Goal: Navigation & Orientation: Understand site structure

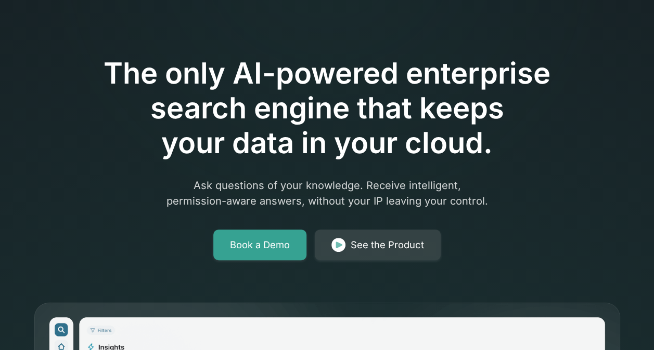
scroll to position [61, 0]
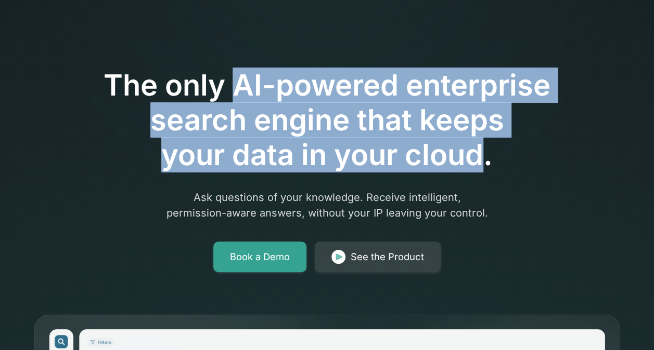
drag, startPoint x: 239, startPoint y: 60, endPoint x: 483, endPoint y: 130, distance: 253.8
click at [483, 130] on h1 "The only AI-powered enterprise search engine that keeps your data in your cloud." at bounding box center [327, 120] width 533 height 105
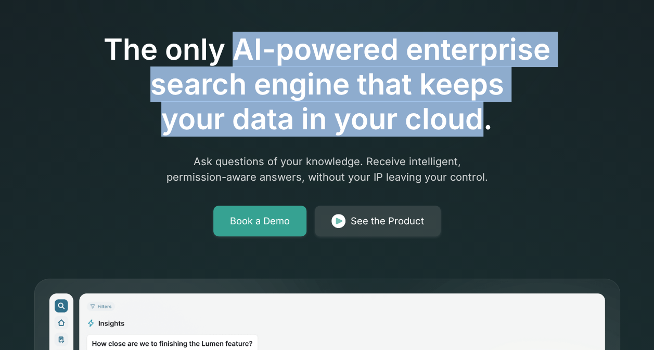
scroll to position [111, 0]
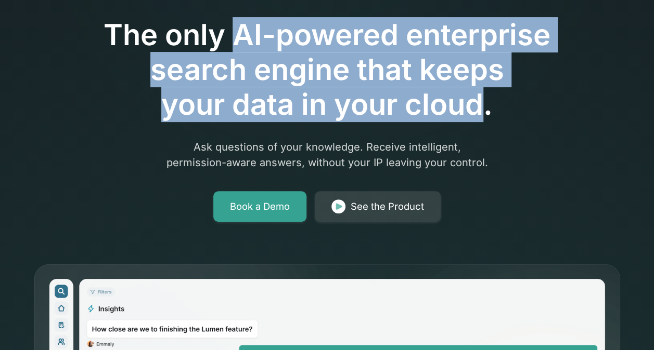
copy h1 "AI-powered enterprise search engine that keeps your data in your cloud"
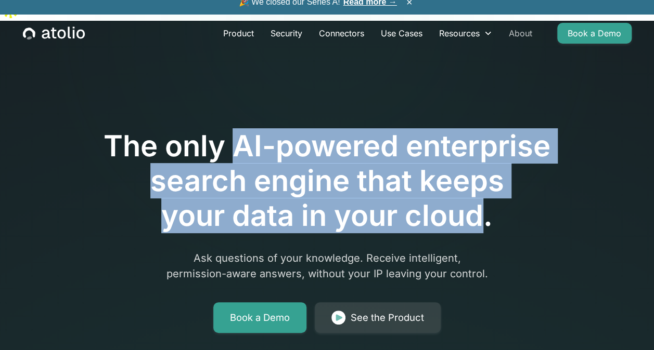
click at [518, 32] on link "About" at bounding box center [520, 33] width 40 height 21
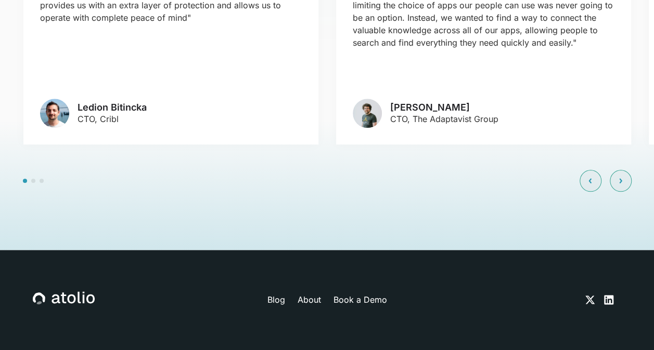
scroll to position [2510, 0]
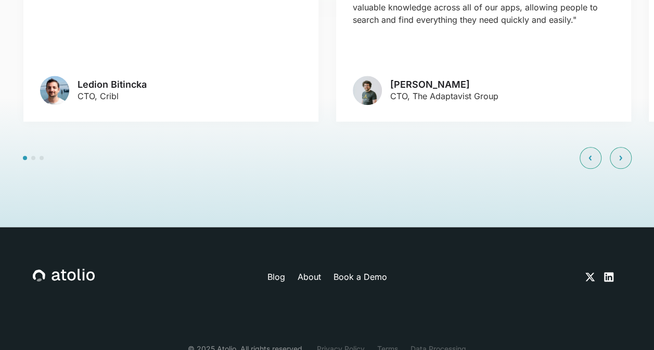
click at [224, 147] on div at bounding box center [327, 158] width 608 height 22
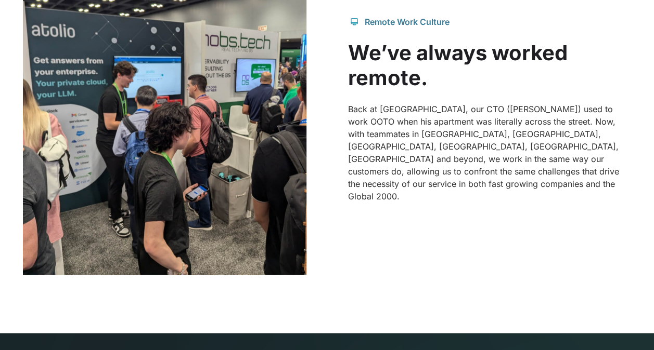
scroll to position [0, 0]
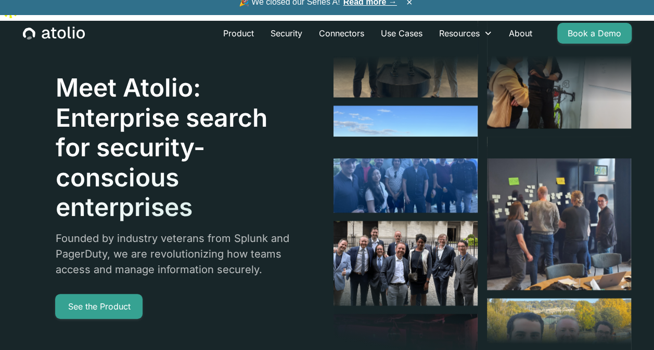
click at [48, 36] on icon "home" at bounding box center [46, 34] width 8 height 9
